Goal: Task Accomplishment & Management: Use online tool/utility

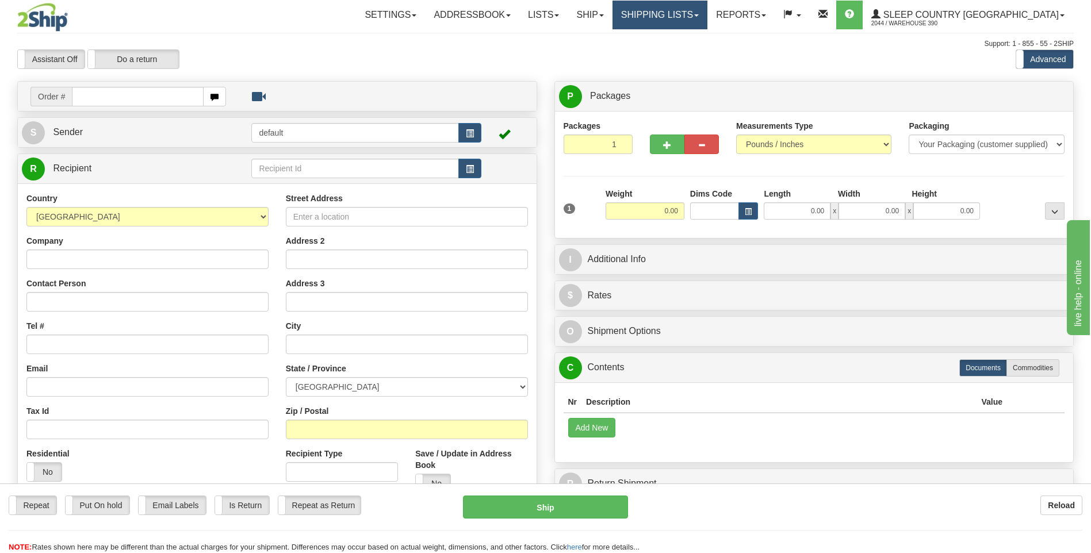
click at [702, 13] on link "Shipping lists" at bounding box center [659, 15] width 95 height 29
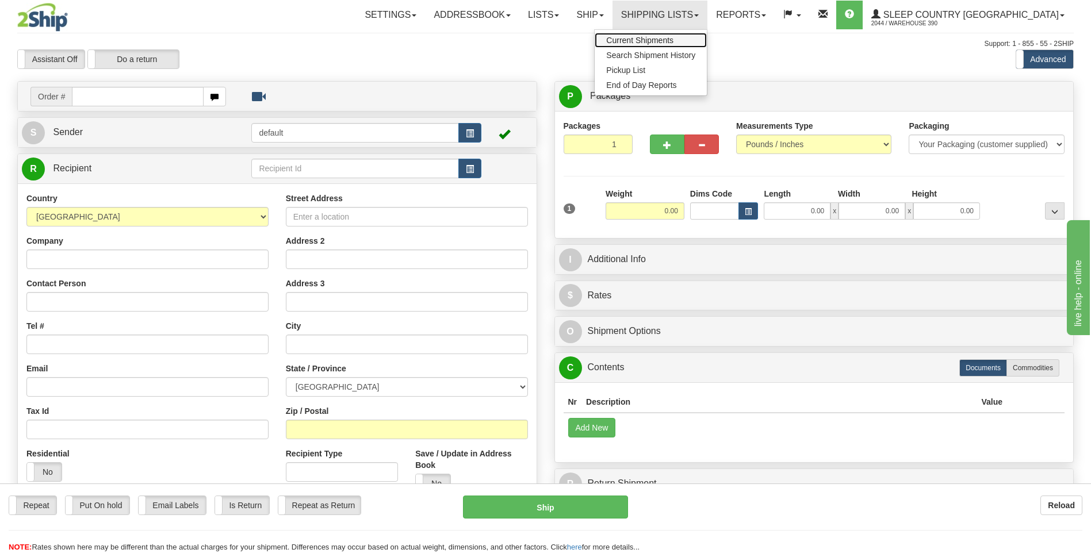
click at [673, 36] on span "Current Shipments" at bounding box center [639, 40] width 67 height 9
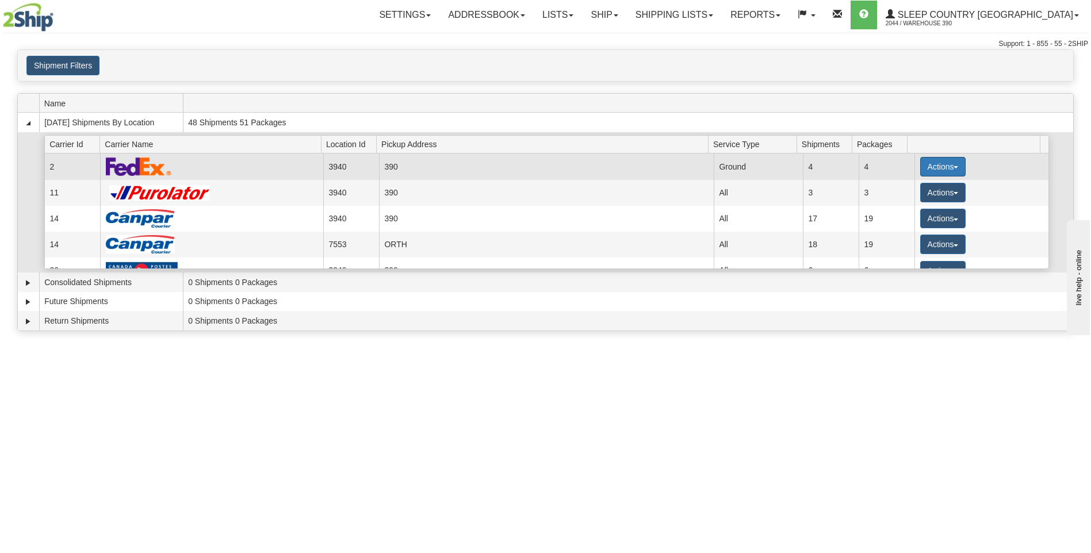
click at [928, 163] on button "Actions" at bounding box center [943, 167] width 46 height 20
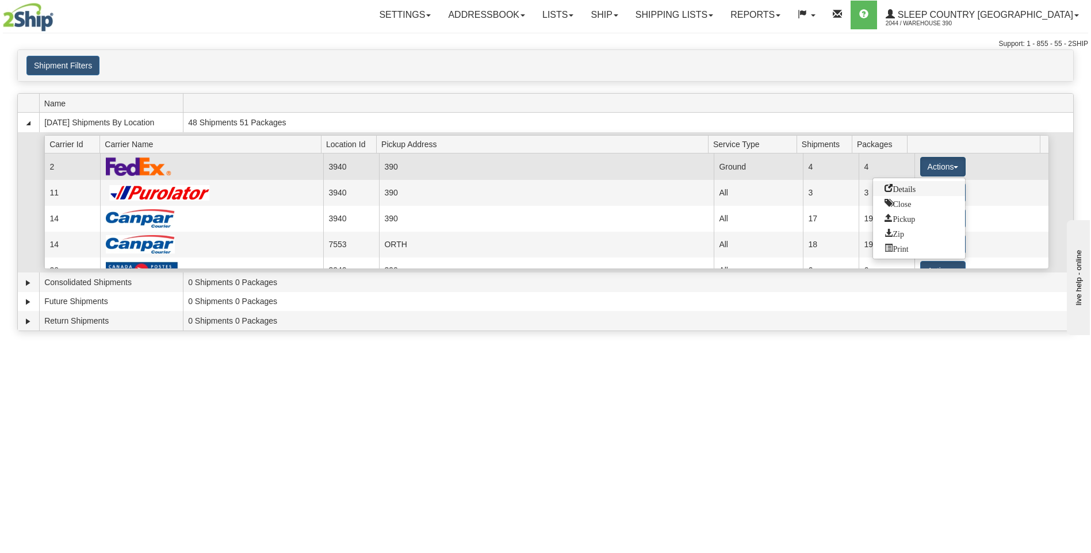
click at [912, 190] on span "Details" at bounding box center [899, 188] width 31 height 8
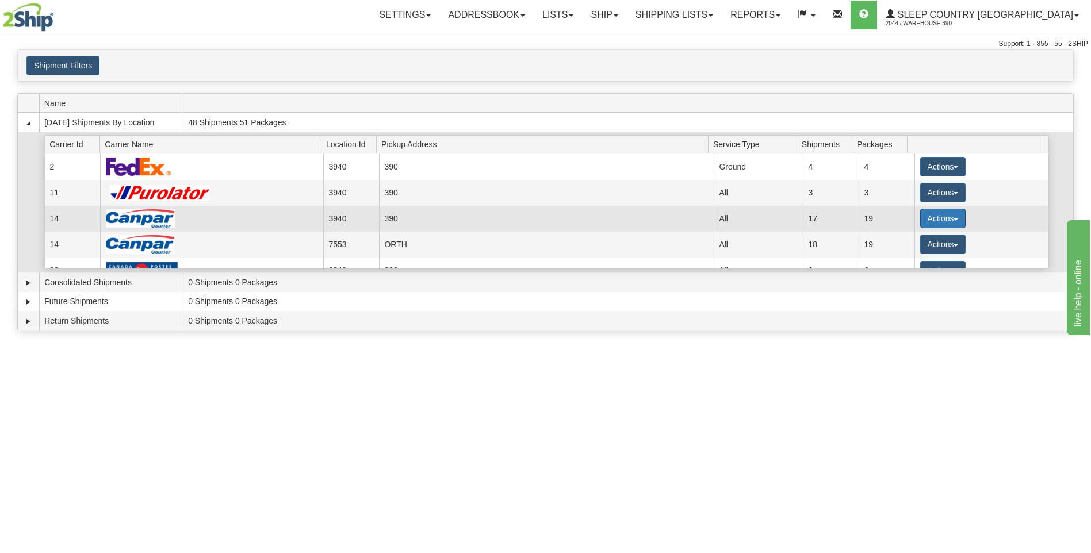
click at [927, 213] on button "Actions" at bounding box center [943, 219] width 46 height 20
click at [900, 239] on span "Details" at bounding box center [899, 240] width 31 height 8
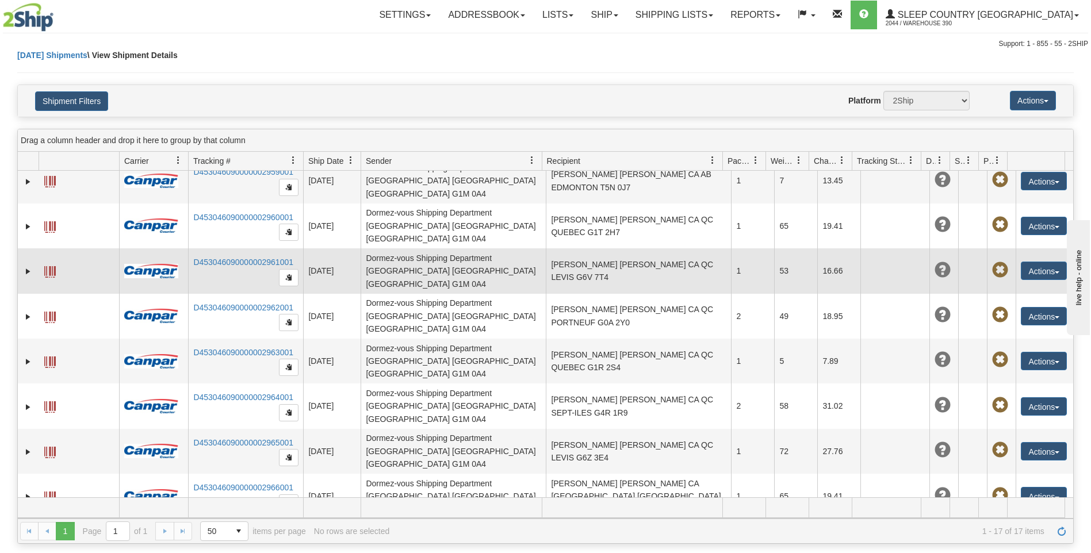
scroll to position [115, 0]
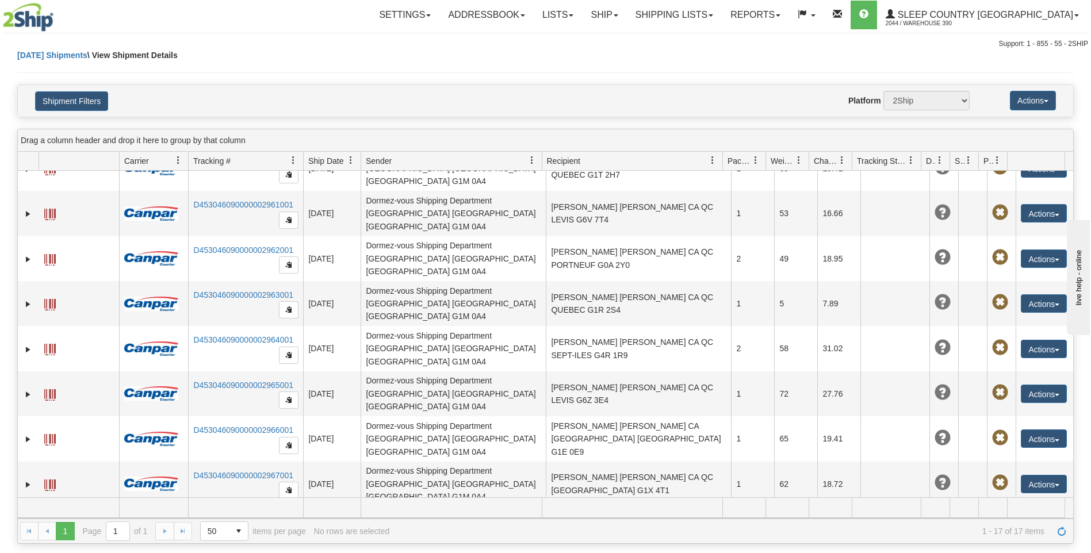
click at [1027, 520] on button "Actions" at bounding box center [1043, 529] width 46 height 18
click at [1000, 543] on link "Edit" at bounding box center [1020, 550] width 92 height 15
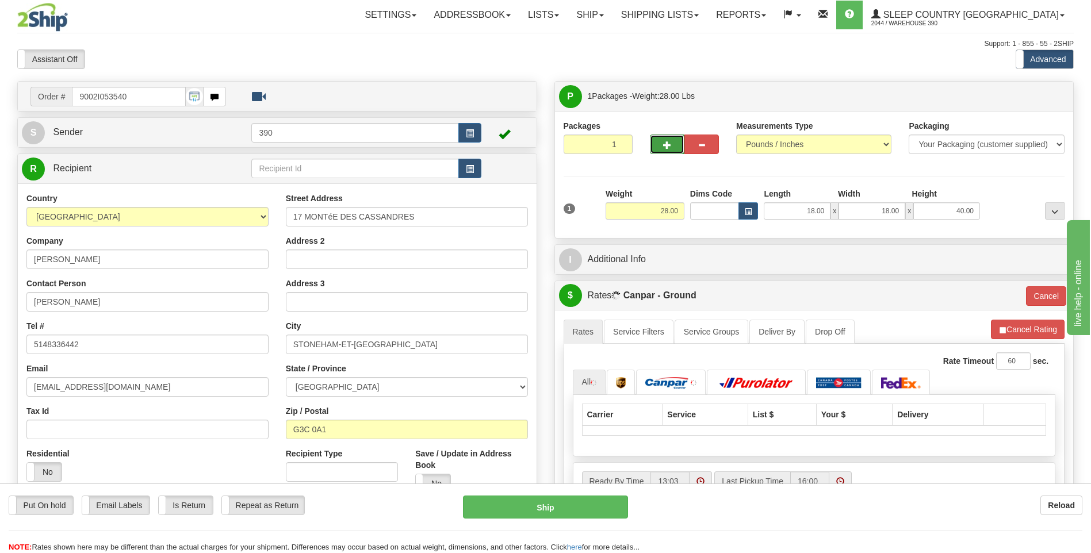
click at [660, 148] on button "button" at bounding box center [667, 145] width 34 height 20
radio input "true"
type input "2"
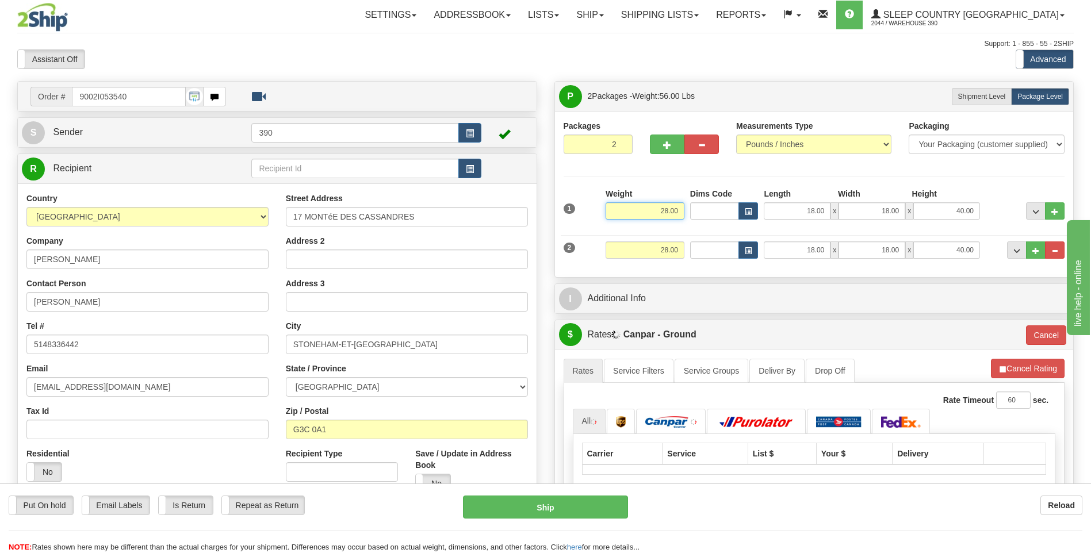
drag, startPoint x: 657, startPoint y: 209, endPoint x: 688, endPoint y: 210, distance: 31.1
click at [688, 210] on div "1 Weight 28.00 Dims Code x x" at bounding box center [814, 208] width 507 height 41
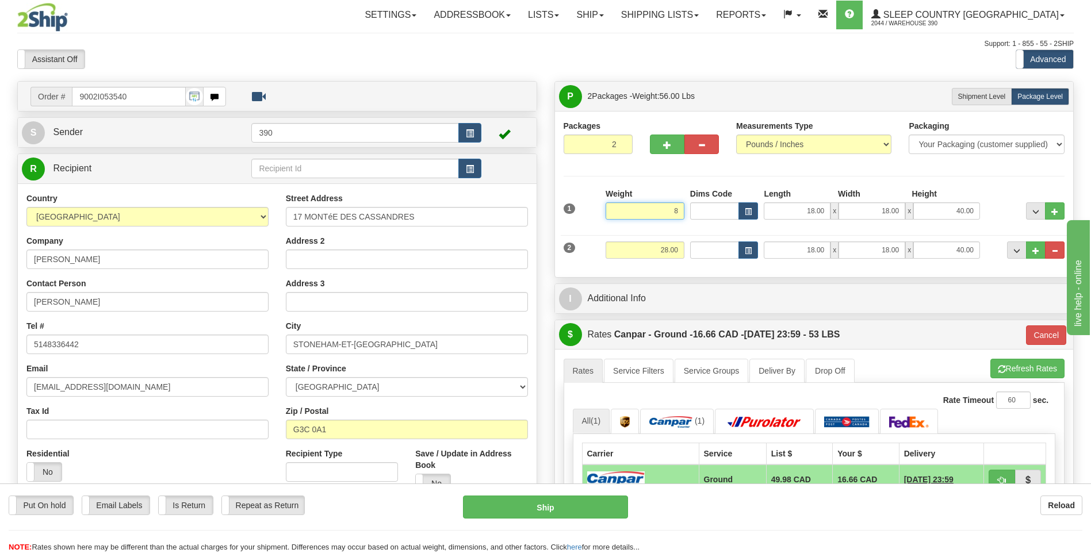
type input "8"
type input "1"
type input "8.00"
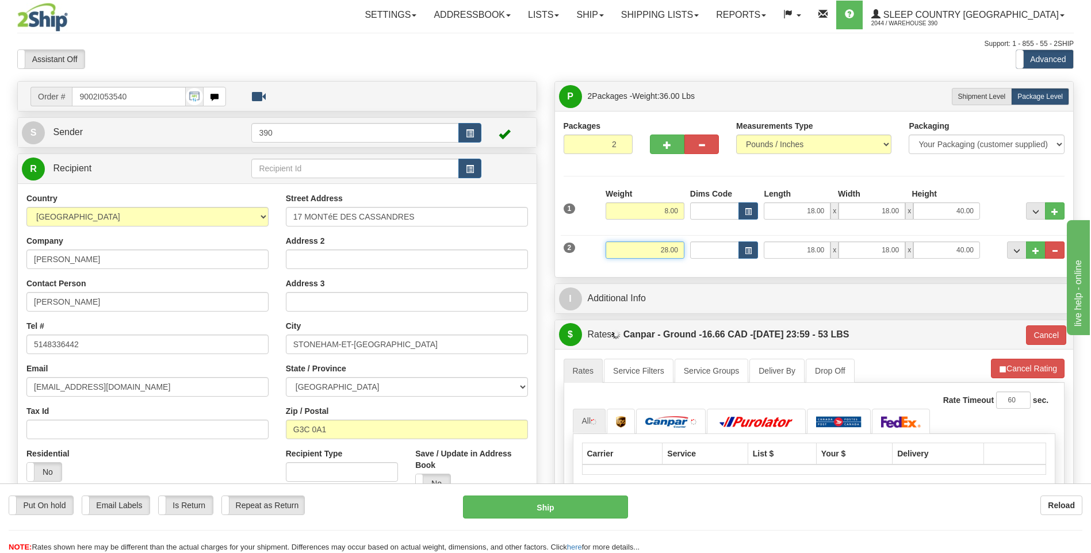
drag, startPoint x: 659, startPoint y: 249, endPoint x: 711, endPoint y: 248, distance: 51.2
click at [710, 248] on div "2 Weight 28.00 Dims Code Length Width Height" at bounding box center [814, 248] width 507 height 39
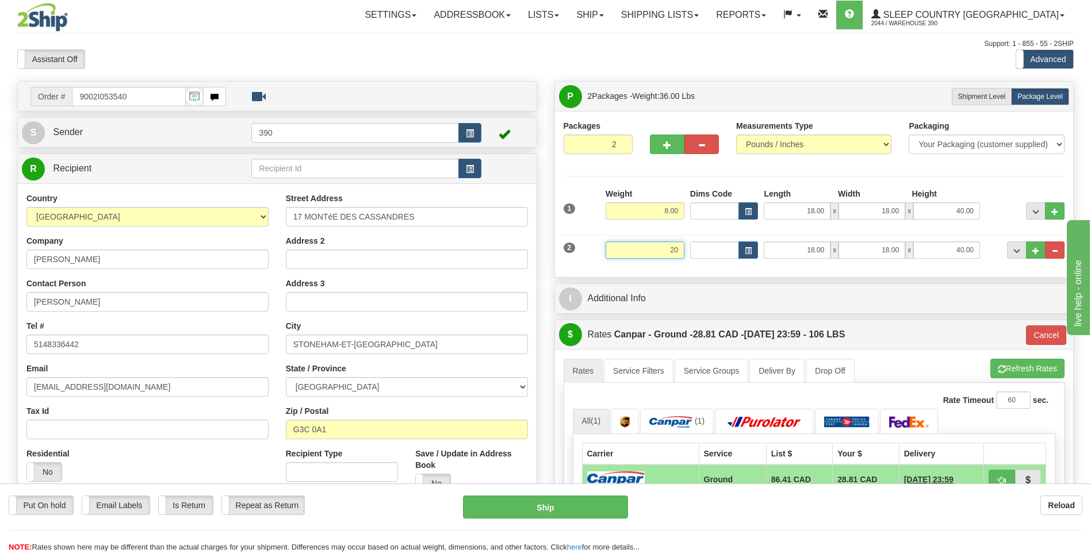
type input "20"
type input "1"
type input "20.00"
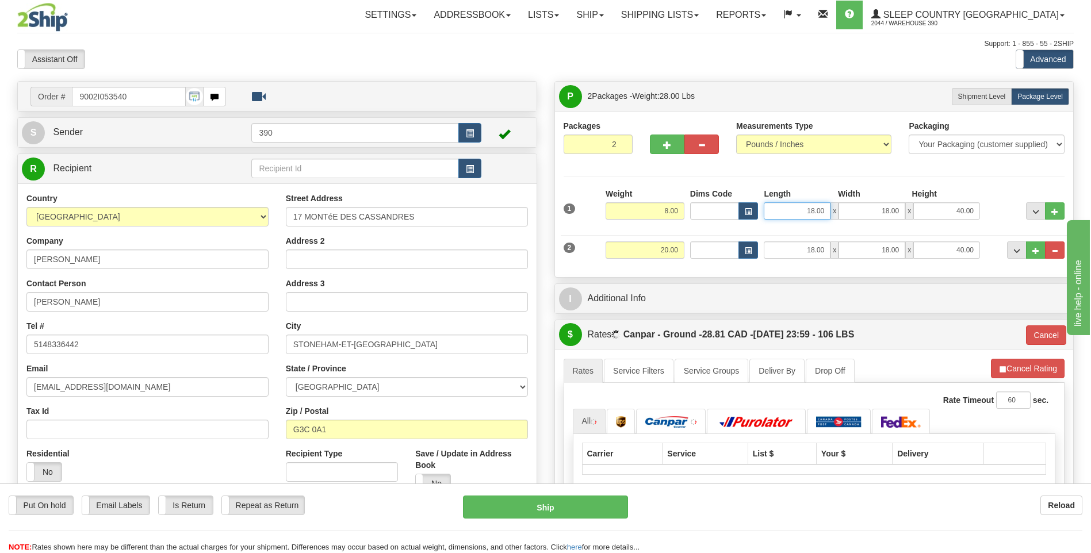
drag, startPoint x: 793, startPoint y: 206, endPoint x: 846, endPoint y: 205, distance: 52.3
click at [845, 205] on div "18.00 x 18.00 x 40.00" at bounding box center [871, 210] width 216 height 17
type input "8.00"
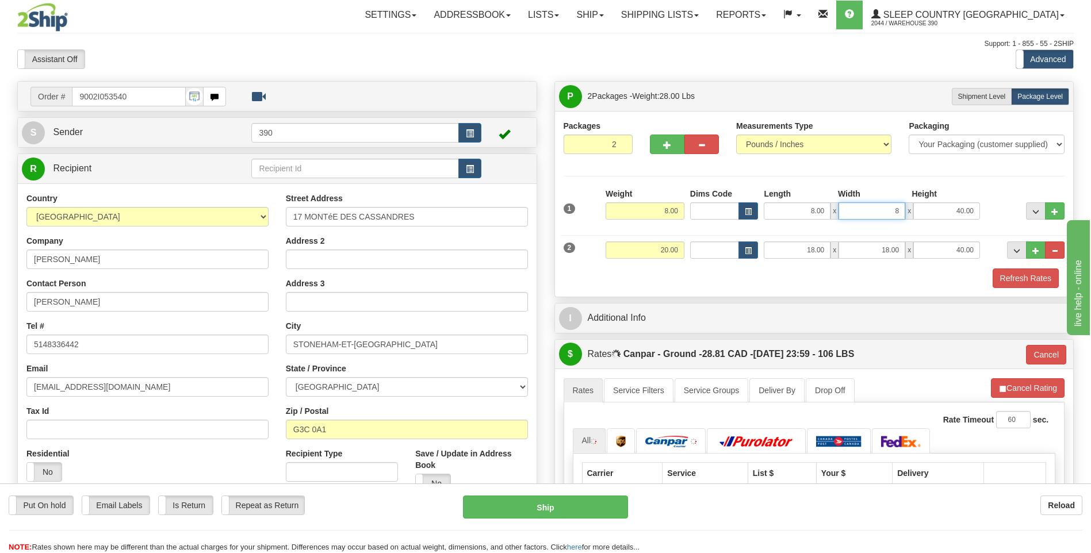
type input "8.00"
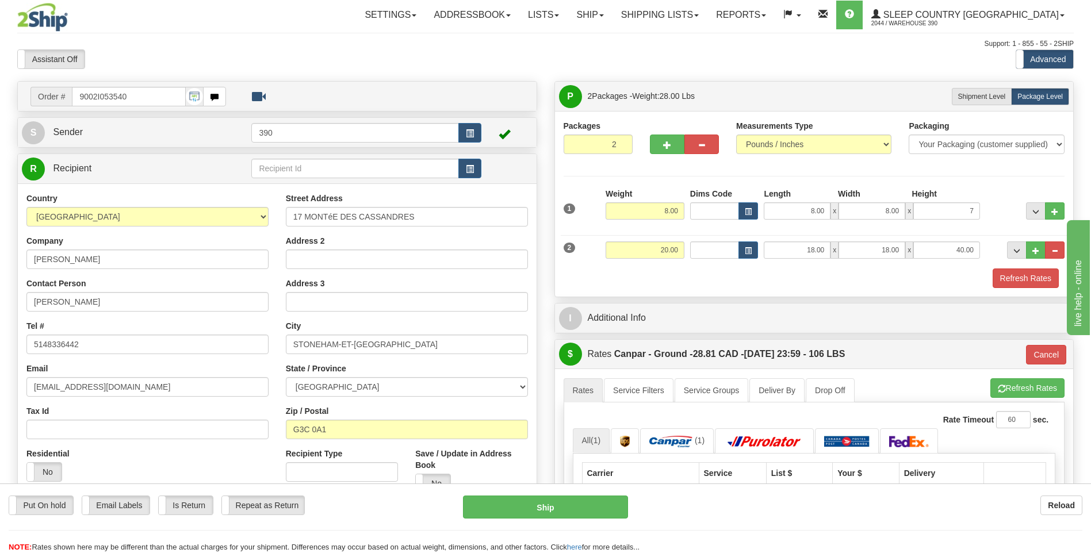
type input "7.00"
drag, startPoint x: 742, startPoint y: 293, endPoint x: 750, endPoint y: 290, distance: 8.9
click at [743, 291] on div "Packages 2 2 Measurements Type" at bounding box center [814, 204] width 519 height 186
drag, startPoint x: 954, startPoint y: 246, endPoint x: 995, endPoint y: 258, distance: 42.6
click at [983, 252] on div "2 Weight 20.00 Dims Code Length Width Height" at bounding box center [814, 248] width 507 height 39
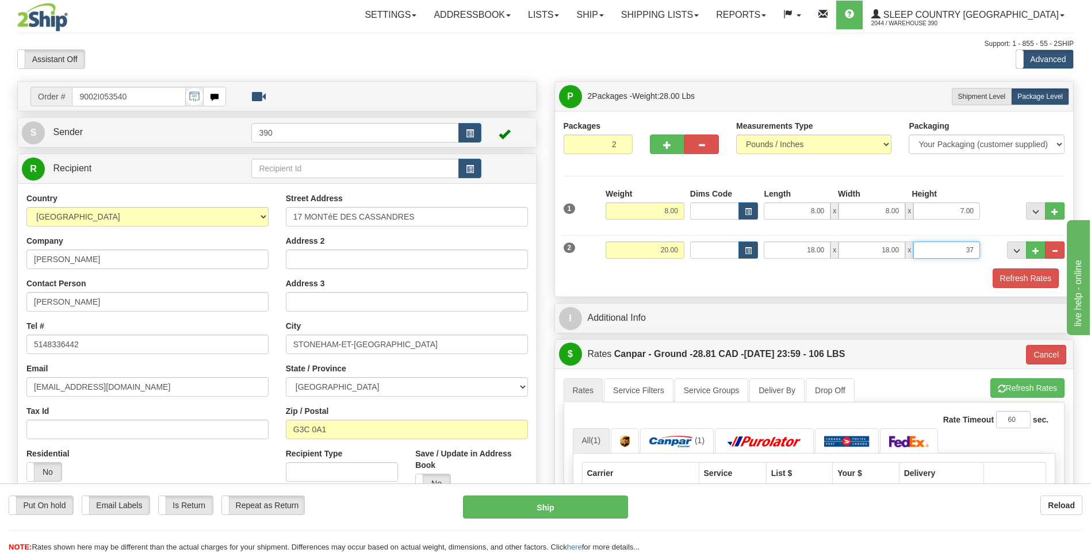
type input "37.00"
click at [1007, 389] on button "Refresh Rates" at bounding box center [1027, 388] width 74 height 20
type input "1"
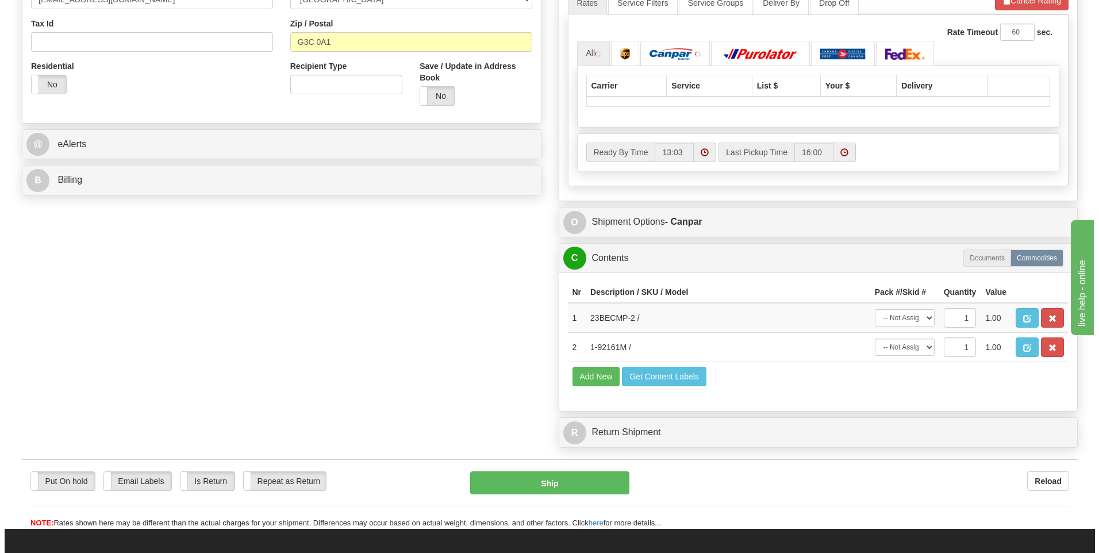
scroll to position [402, 0]
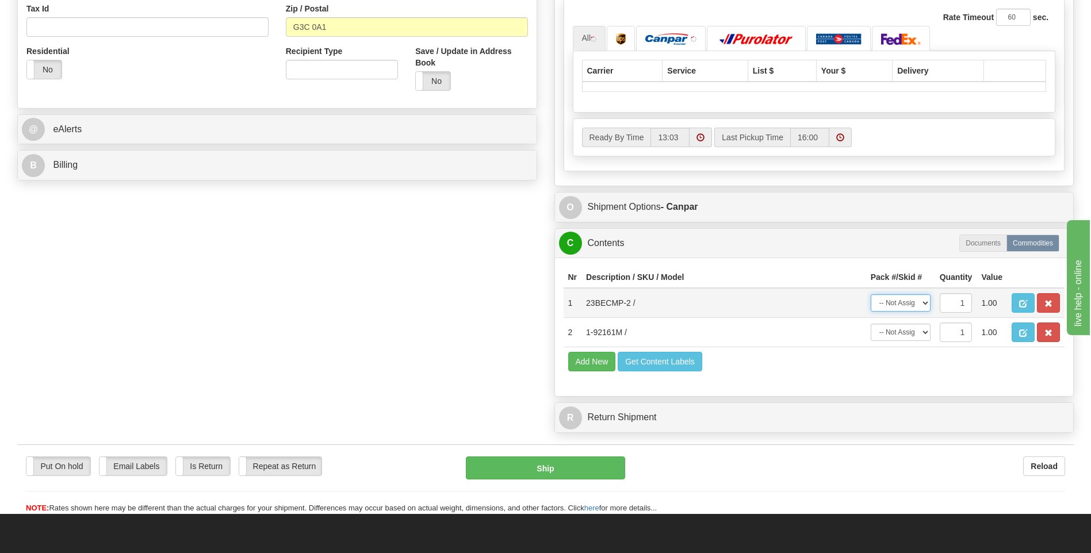
click at [925, 302] on select "-- Not Assigned -- Package 1 Package 2" at bounding box center [900, 302] width 60 height 17
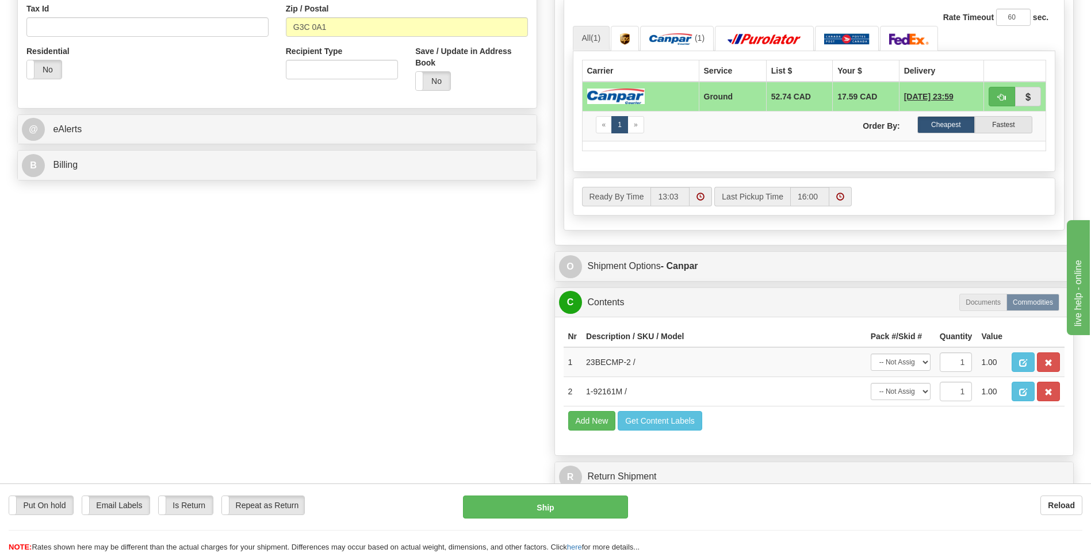
drag, startPoint x: 917, startPoint y: 313, endPoint x: 912, endPoint y: 335, distance: 22.4
click at [912, 335] on th "Pack #/Skid #" at bounding box center [900, 336] width 69 height 21
click at [923, 363] on select "-- Not Assigned -- Package 1 Package 2" at bounding box center [900, 362] width 60 height 17
select select "0"
click at [870, 354] on select "-- Not Assigned -- Package 1 Package 2" at bounding box center [900, 362] width 60 height 17
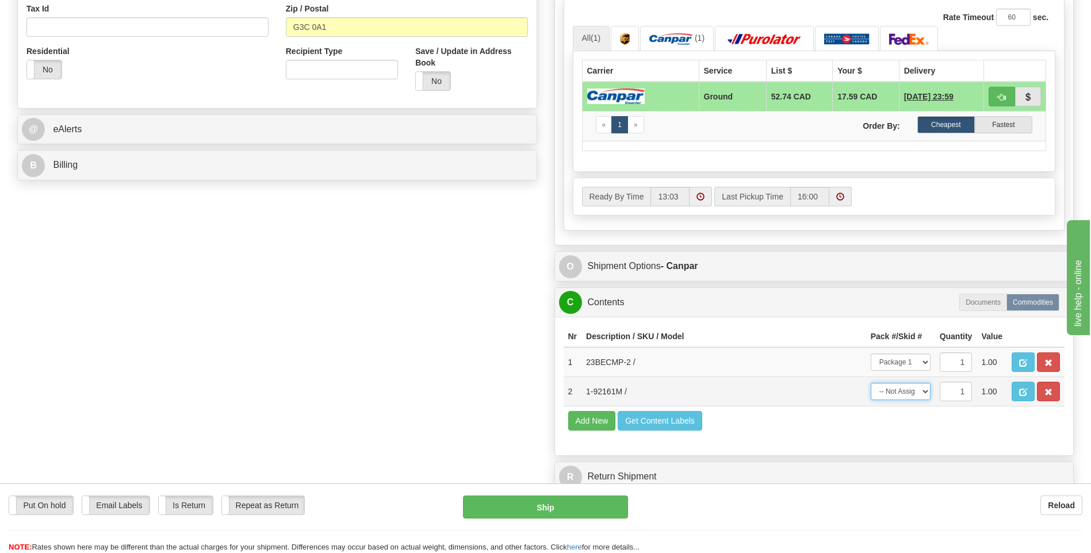
click at [923, 391] on select "-- Not Assigned -- Package 1 Package 2" at bounding box center [900, 391] width 60 height 17
select select "1"
click at [870, 383] on select "-- Not Assigned -- Package 1 Package 2" at bounding box center [900, 391] width 60 height 17
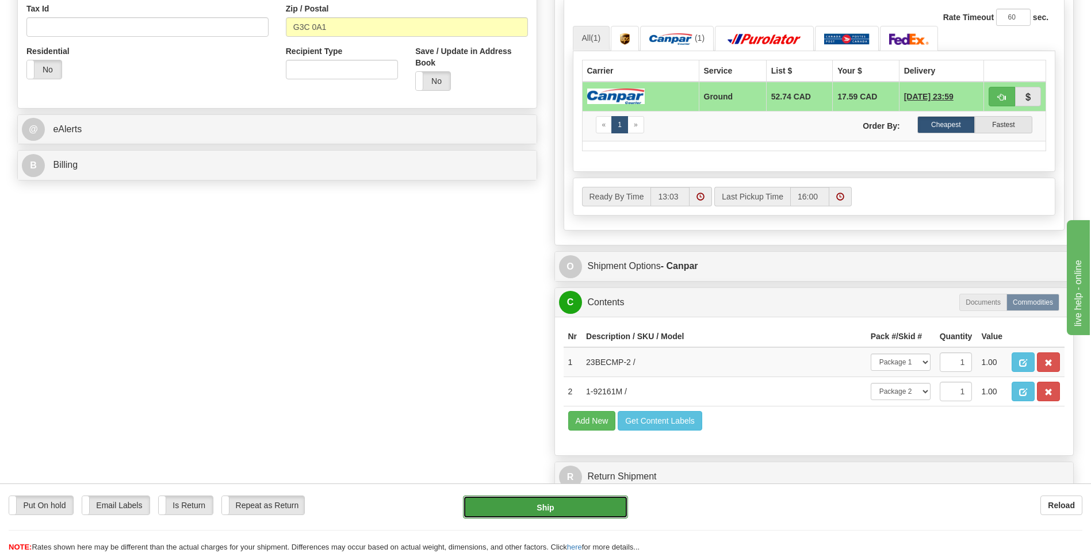
click at [537, 517] on button "Ship" at bounding box center [545, 507] width 164 height 23
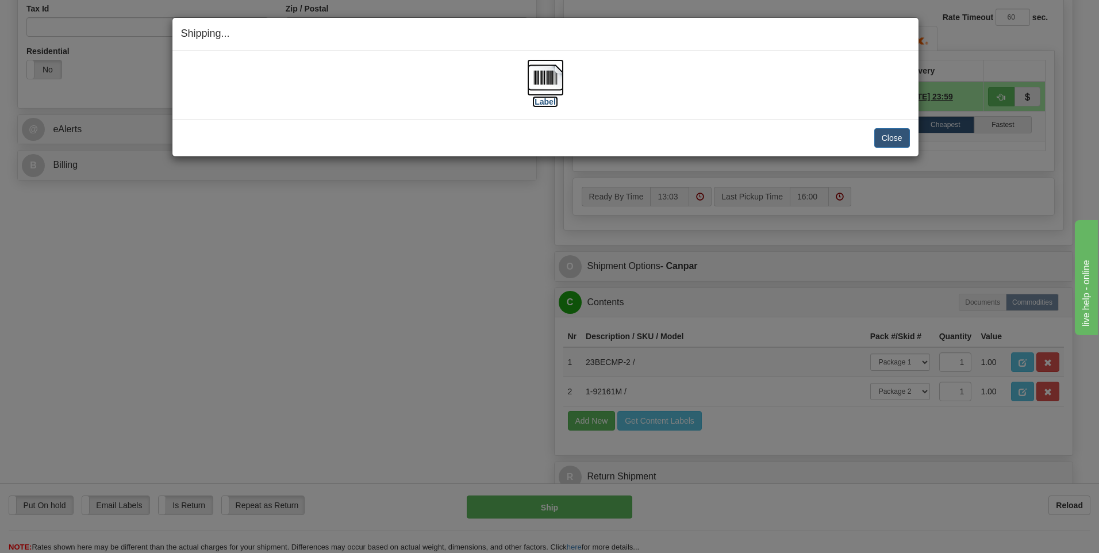
click at [539, 76] on img at bounding box center [545, 77] width 37 height 37
